Goal: Information Seeking & Learning: Ask a question

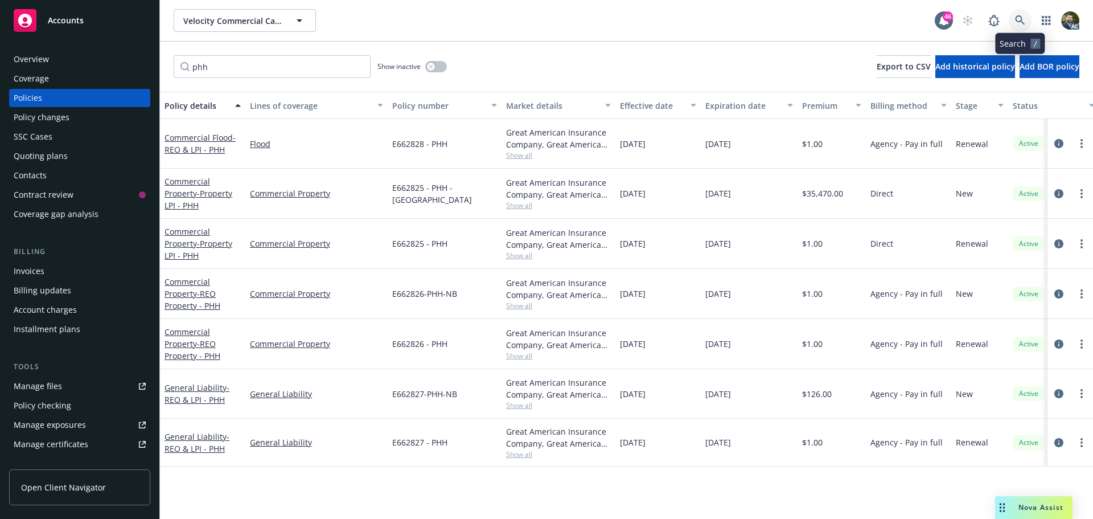
click at [1017, 22] on icon at bounding box center [1020, 20] width 10 height 10
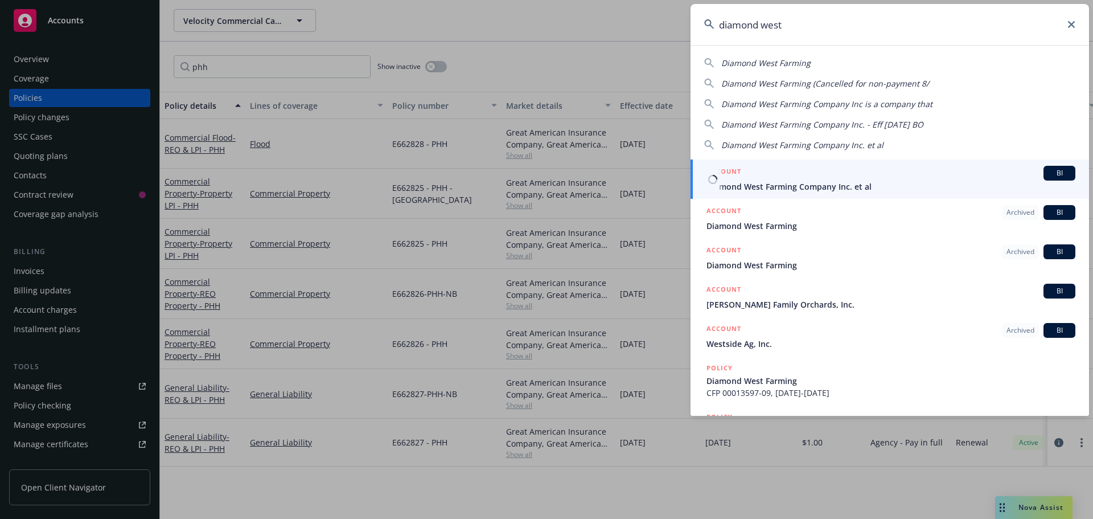
type input "diamond west"
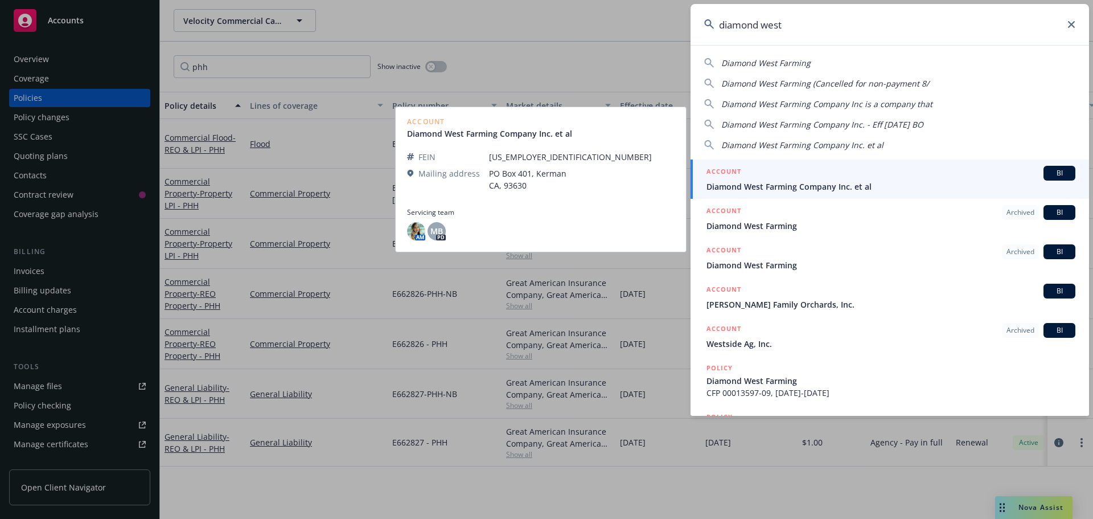
click at [894, 184] on span "Diamond West Farming Company Inc. et al" at bounding box center [890, 186] width 369 height 12
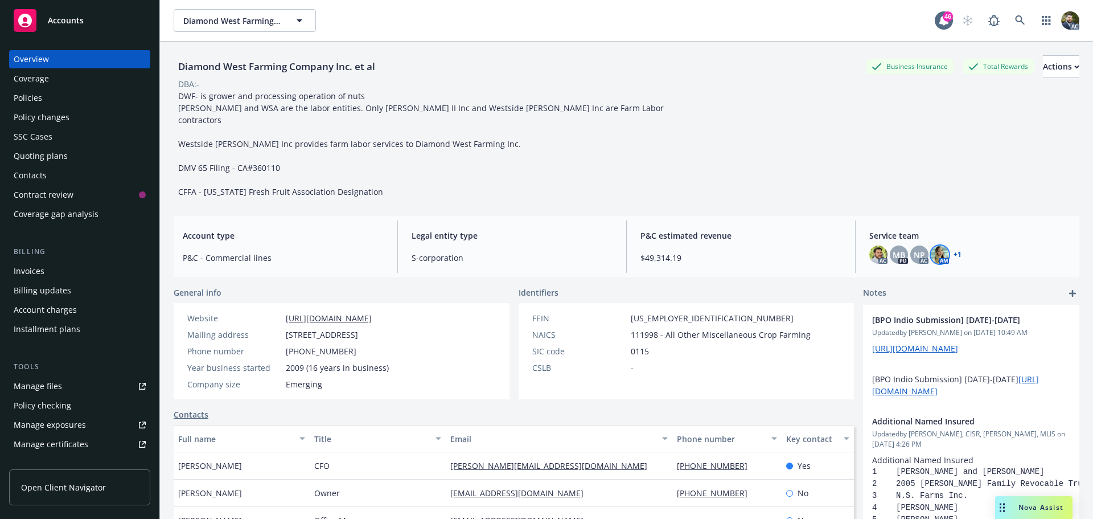
click at [935, 245] on img at bounding box center [940, 254] width 18 height 18
click at [645, 272] on div "Diamond West Farming Company Inc. et al Business Insurance Total Rewards Action…" at bounding box center [627, 294] width 906 height 505
drag, startPoint x: 44, startPoint y: 98, endPoint x: 50, endPoint y: 101, distance: 6.4
click at [44, 98] on div "Policies" at bounding box center [80, 98] width 132 height 18
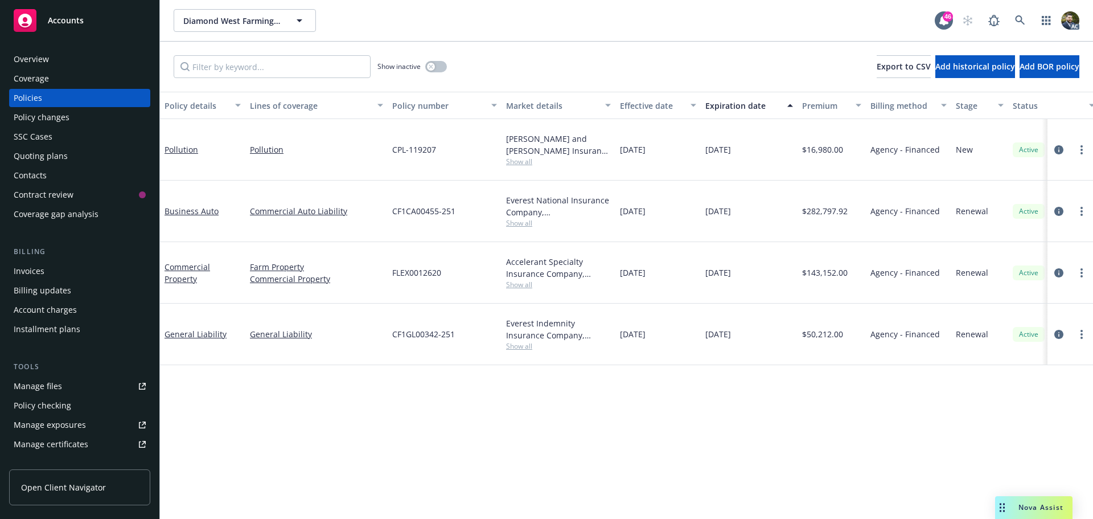
click at [184, 104] on div "Policy details" at bounding box center [197, 106] width 64 height 12
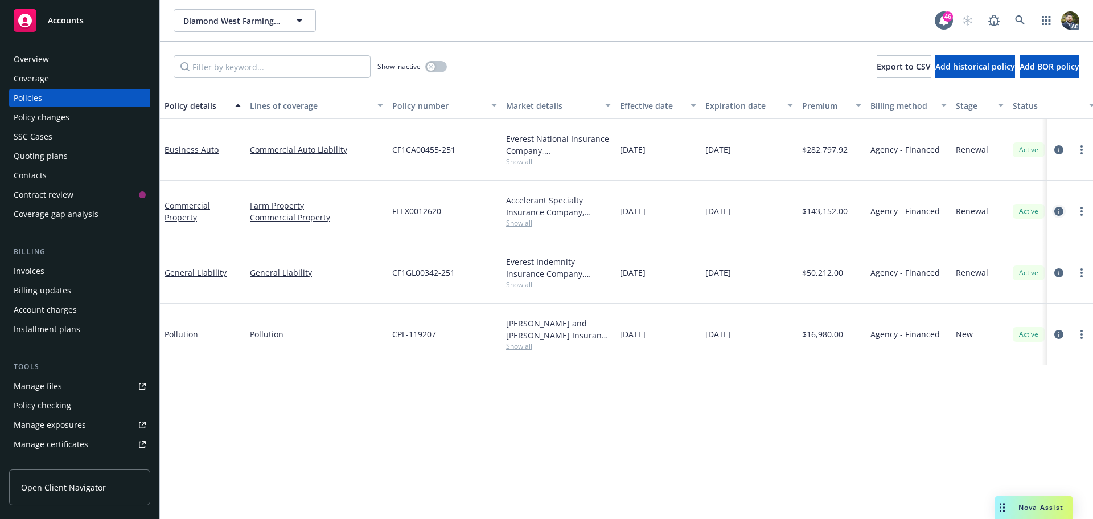
click at [1059, 210] on icon "circleInformation" at bounding box center [1058, 211] width 9 height 9
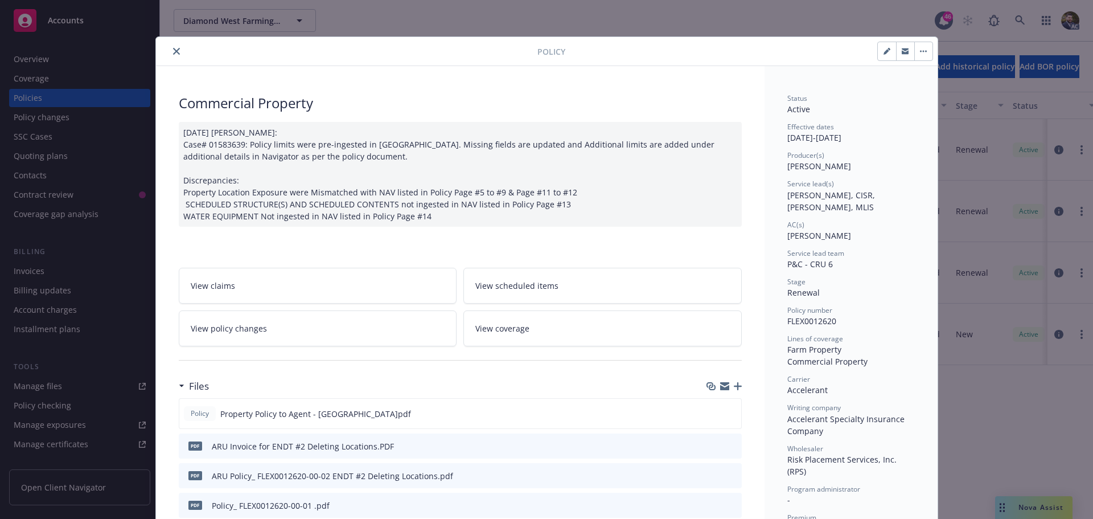
drag, startPoint x: 174, startPoint y: 52, endPoint x: 290, endPoint y: 38, distance: 117.5
click at [174, 51] on icon "close" at bounding box center [176, 51] width 7 height 7
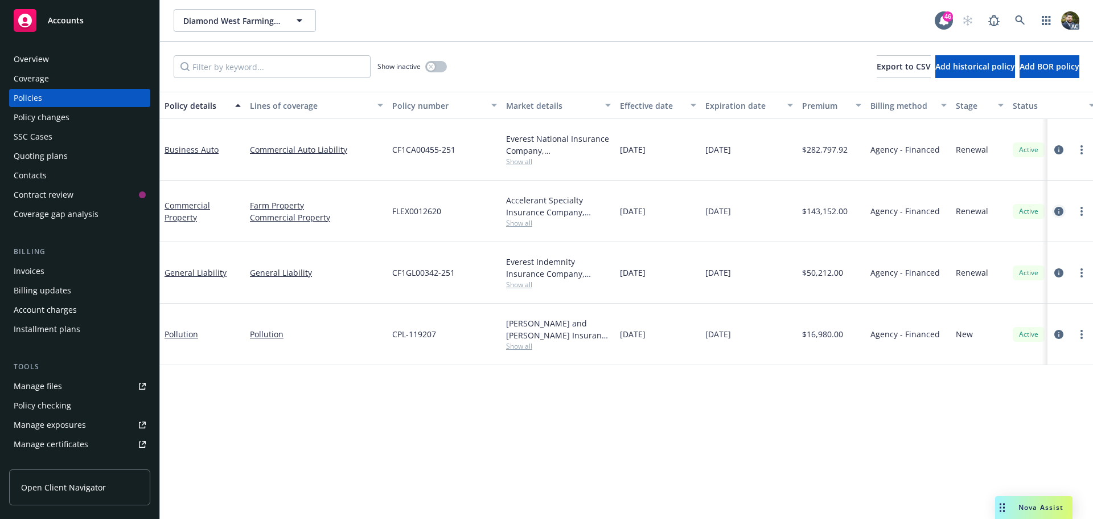
click at [1060, 212] on icon "circleInformation" at bounding box center [1058, 211] width 9 height 9
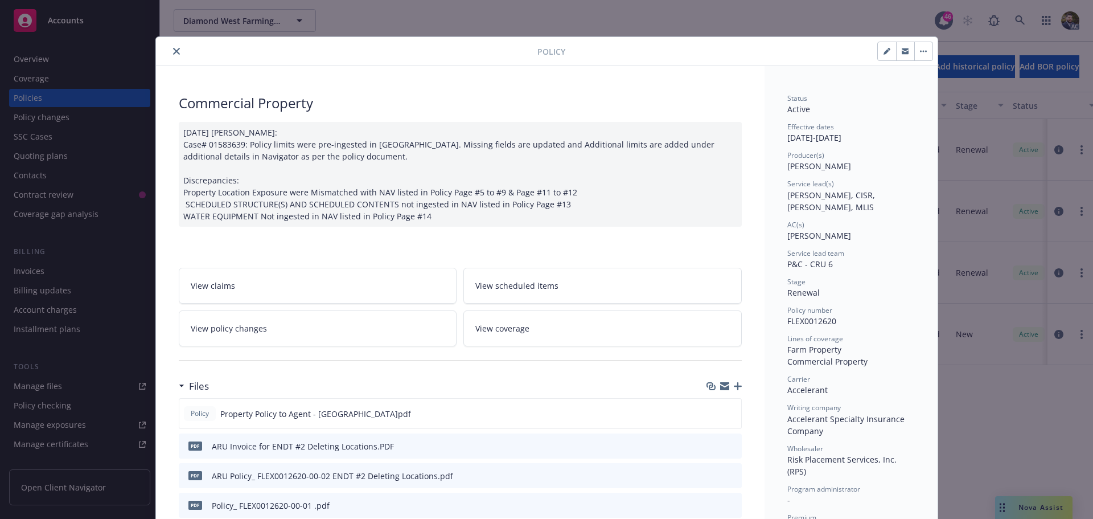
scroll to position [34, 0]
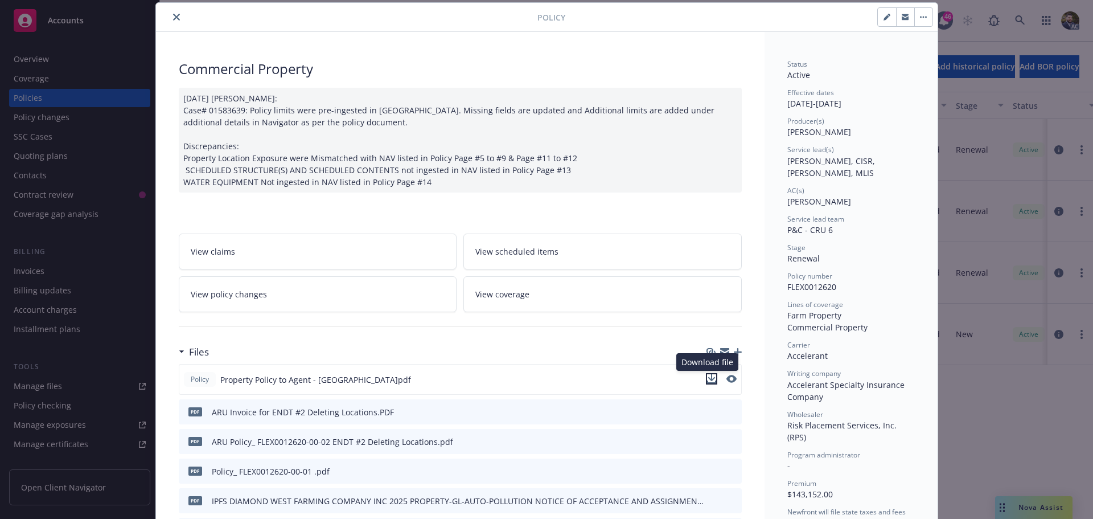
click at [707, 380] on icon "download file" at bounding box center [711, 378] width 9 height 9
click at [173, 14] on icon "close" at bounding box center [176, 17] width 7 height 7
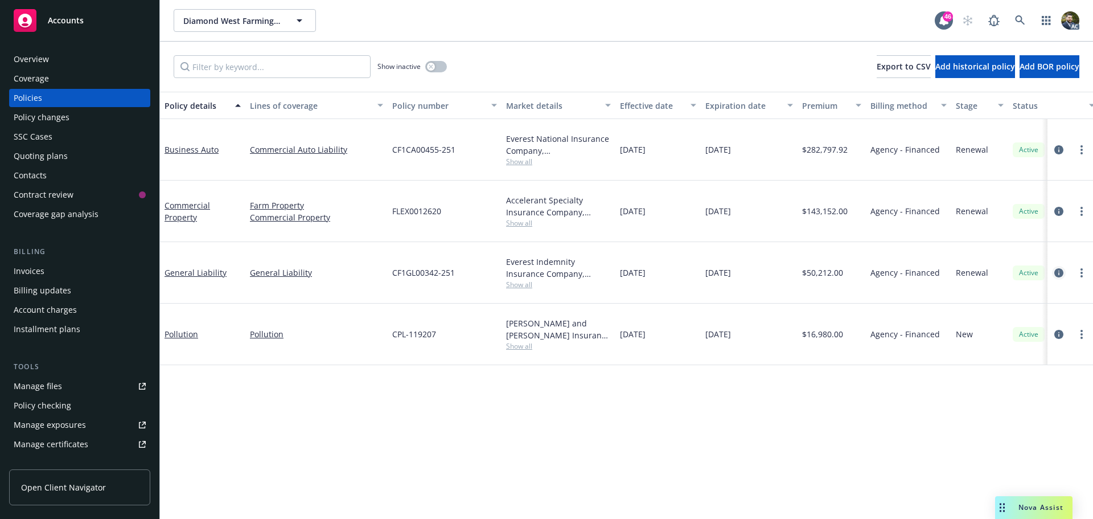
click at [1059, 274] on icon "circleInformation" at bounding box center [1058, 272] width 9 height 9
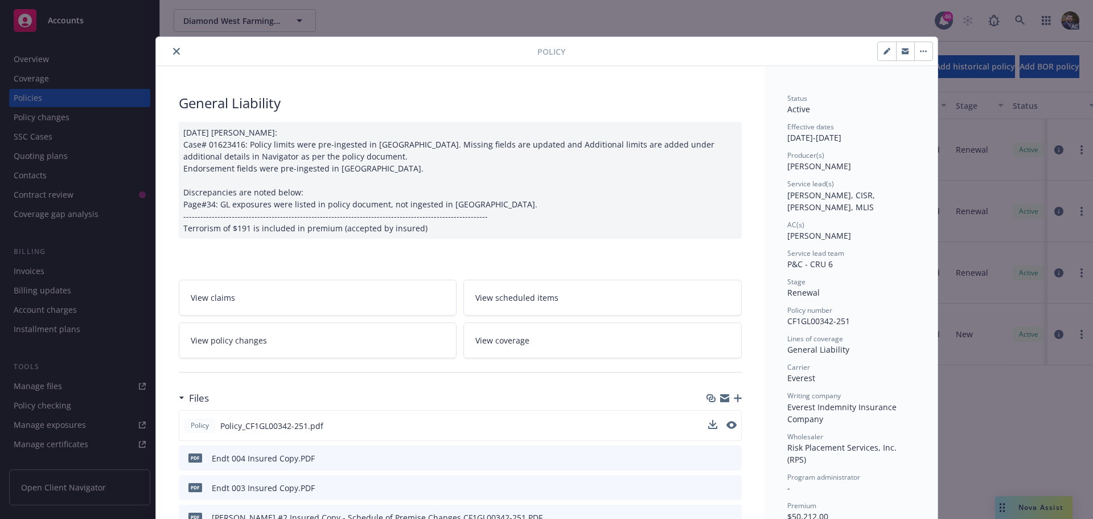
click at [713, 422] on div at bounding box center [722, 426] width 28 height 12
click at [707, 424] on icon "download file" at bounding box center [711, 424] width 9 height 9
click at [179, 48] on div at bounding box center [349, 51] width 377 height 14
click at [173, 53] on icon "close" at bounding box center [176, 51] width 7 height 7
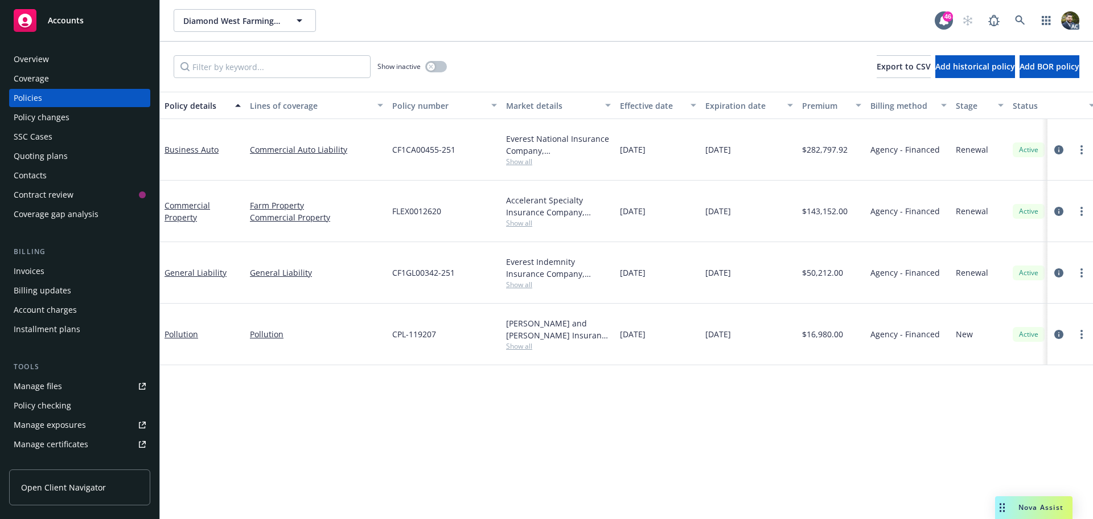
click at [1037, 504] on span "Nova Assist" at bounding box center [1040, 507] width 45 height 10
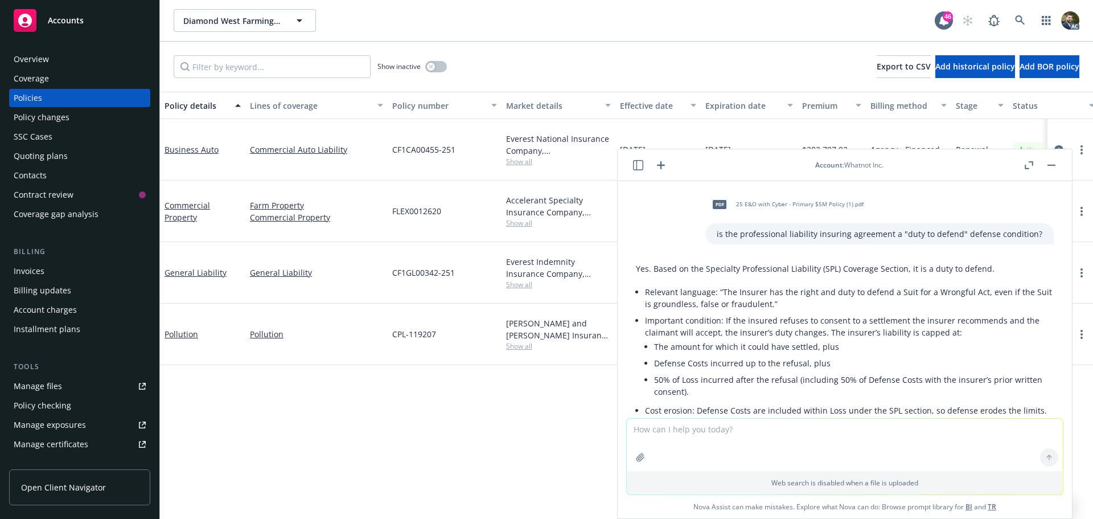
click at [658, 162] on icon "button" at bounding box center [661, 165] width 14 height 14
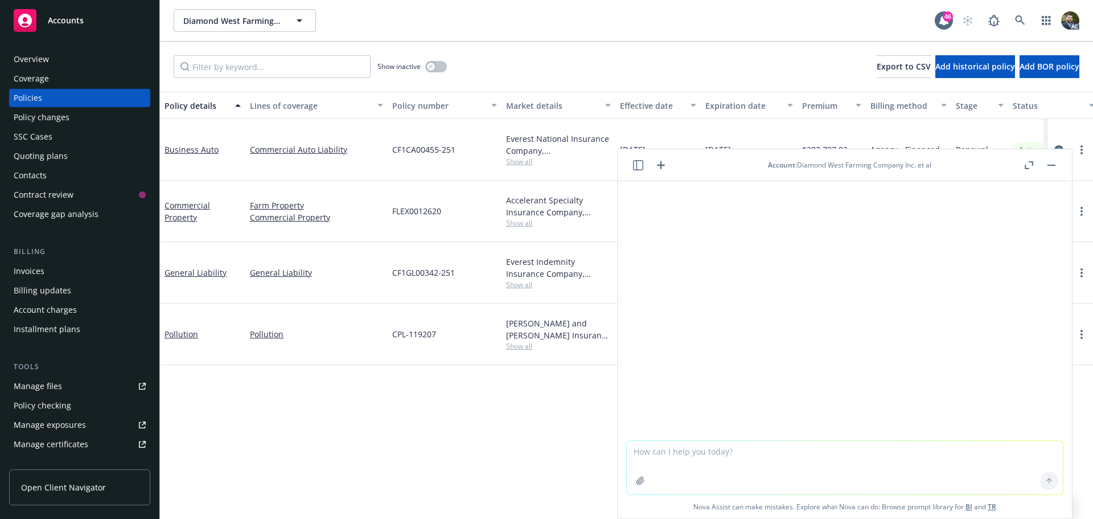
click at [753, 459] on textarea at bounding box center [845, 468] width 436 height 54
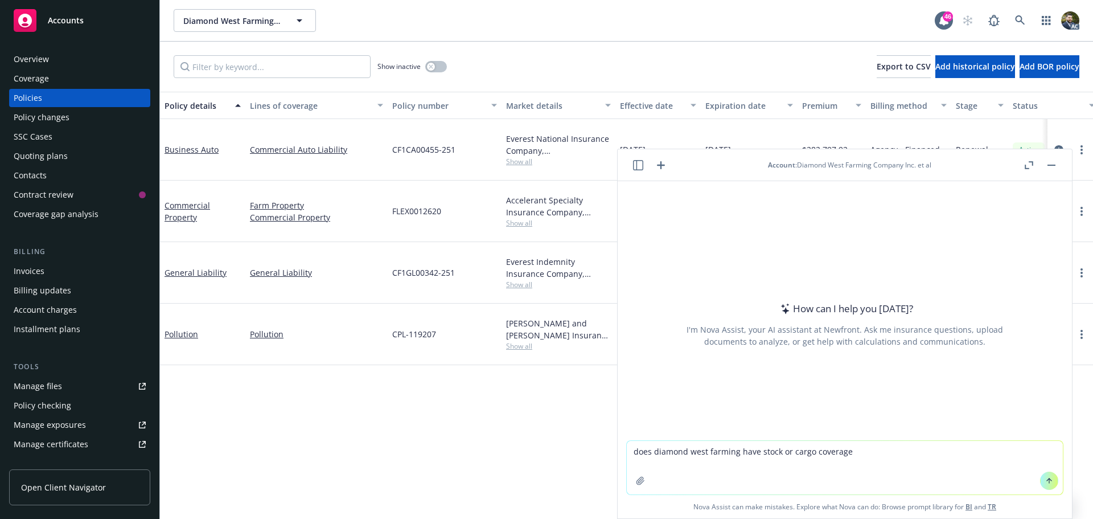
type textarea "does diamond west farming have stock or cargo coverage?"
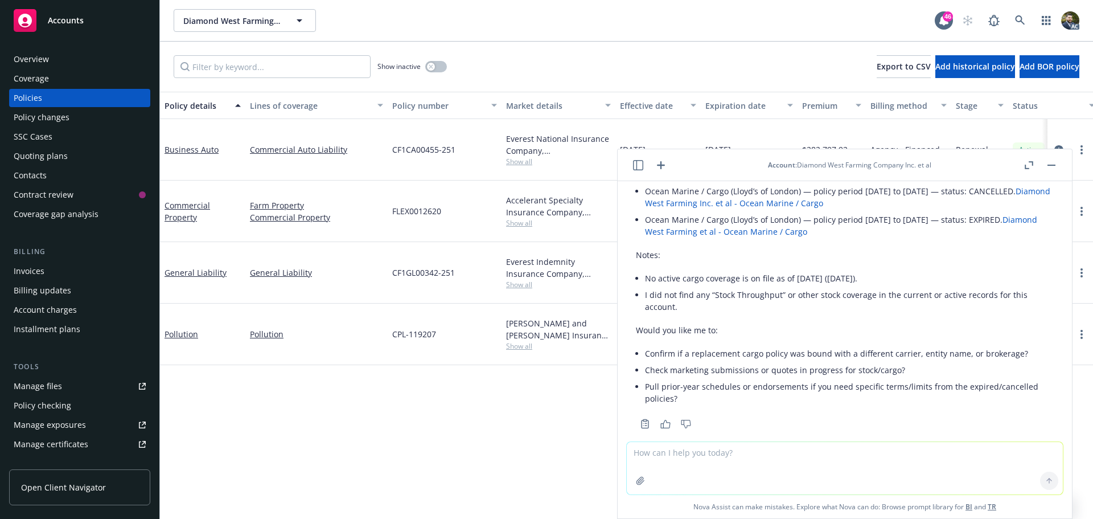
scroll to position [118, 0]
